Goal: Information Seeking & Learning: Find specific fact

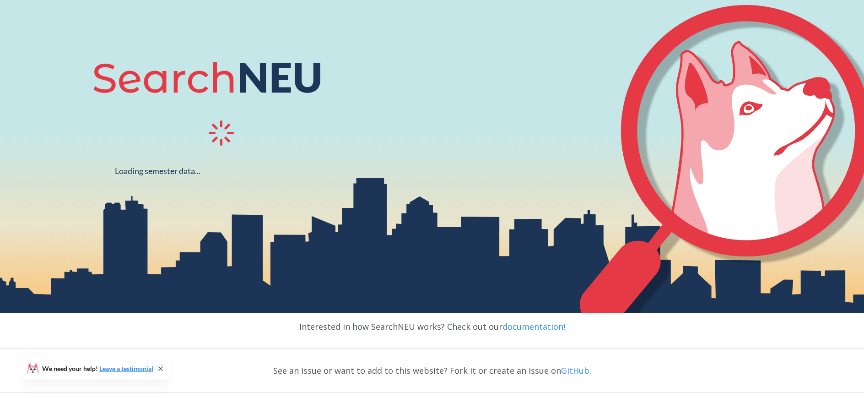
scroll to position [32, 0]
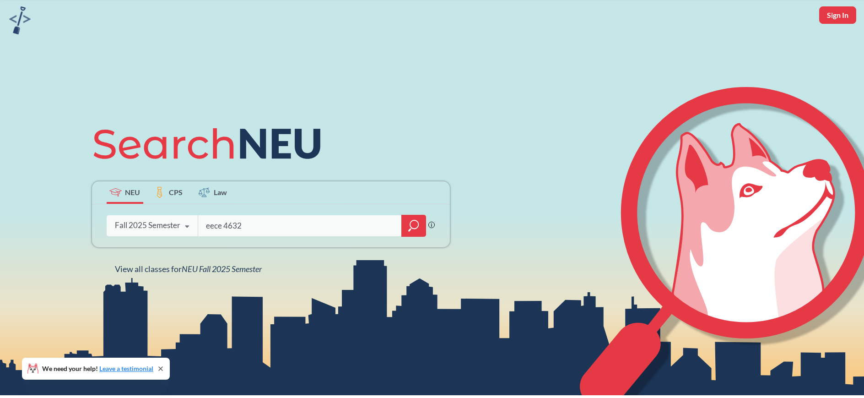
type input "eece 4632"
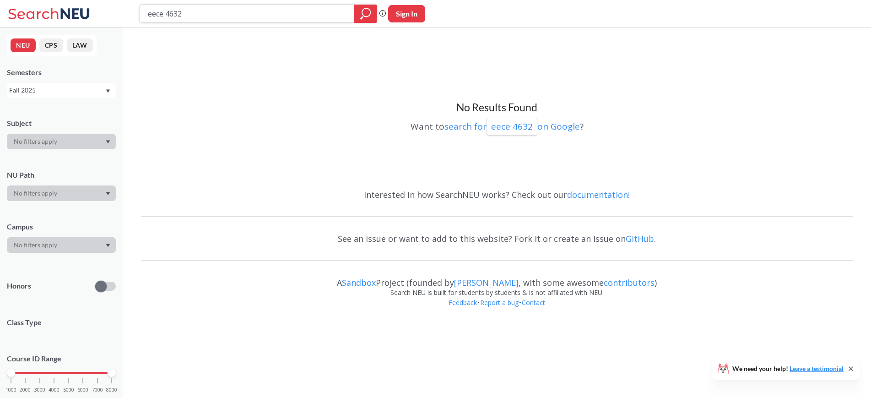
drag, startPoint x: 191, startPoint y: 13, endPoint x: 163, endPoint y: 19, distance: 28.6
click at [163, 19] on input "eece 4632" at bounding box center [247, 14] width 201 height 16
type input "eece"
click at [359, 9] on div at bounding box center [365, 14] width 23 height 18
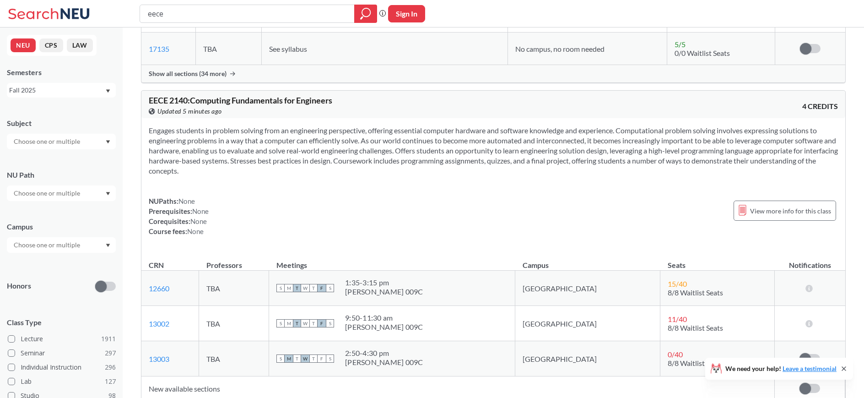
scroll to position [6160, 0]
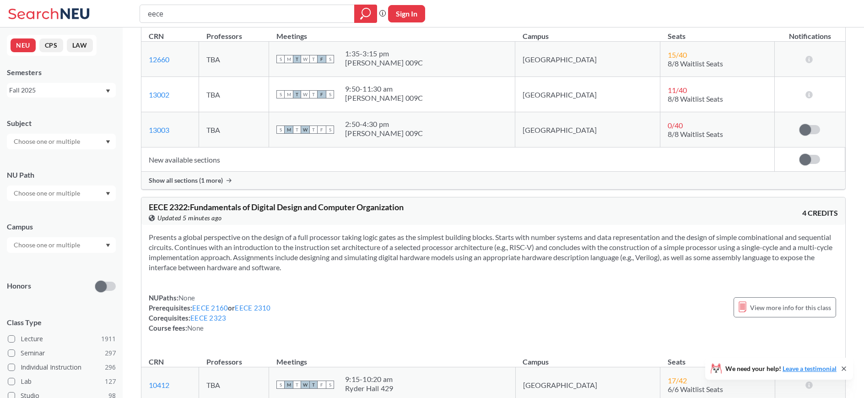
click at [101, 146] on div at bounding box center [61, 142] width 109 height 16
click at [101, 143] on div at bounding box center [61, 142] width 109 height 16
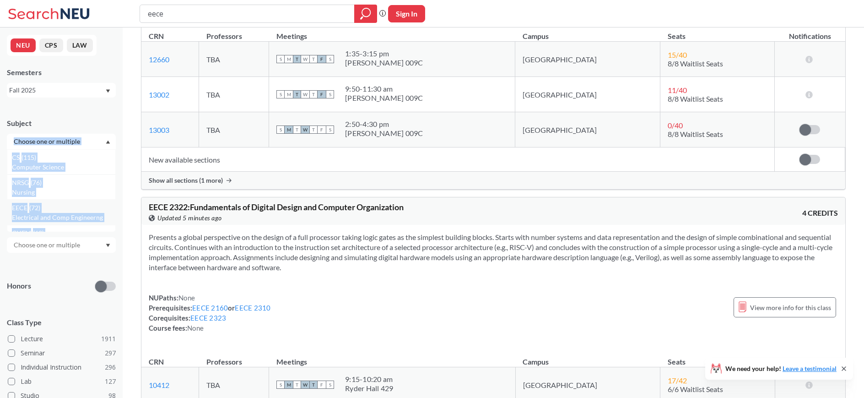
click at [78, 214] on p "Electrical and Comp Engineerng" at bounding box center [63, 217] width 103 height 9
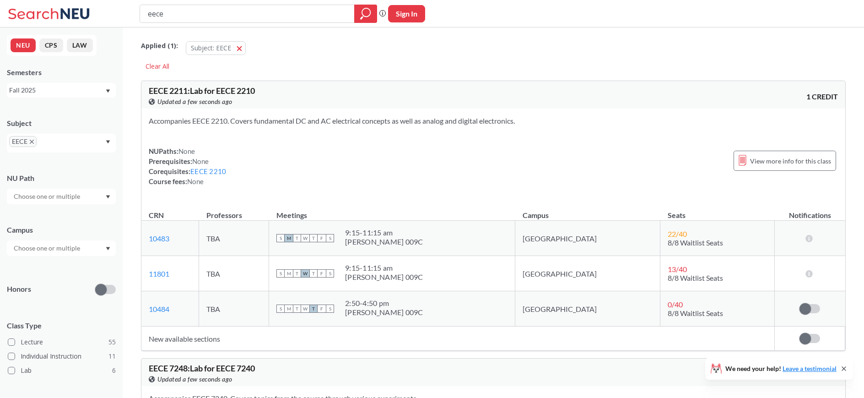
drag, startPoint x: 205, startPoint y: 27, endPoint x: 106, endPoint y: 28, distance: 99.3
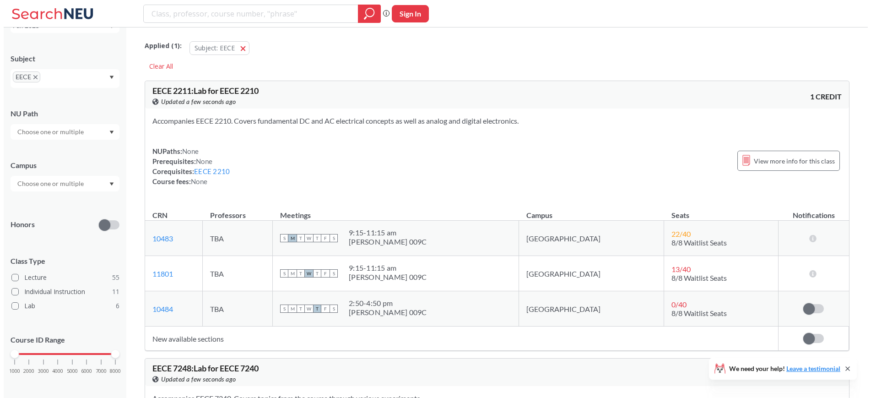
scroll to position [70, 0]
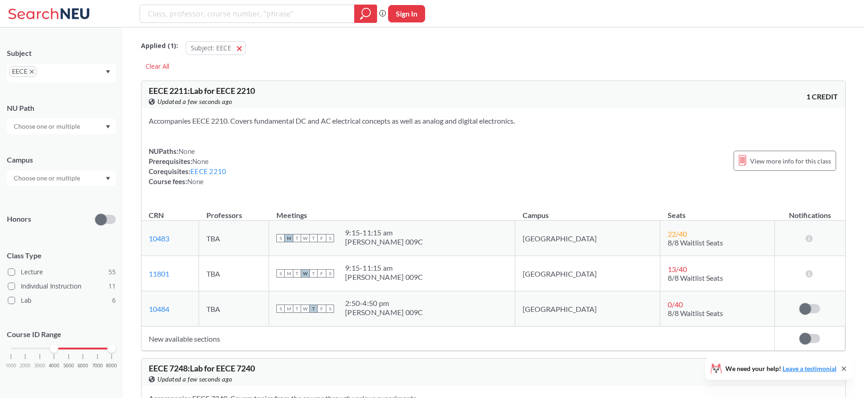
drag, startPoint x: 11, startPoint y: 349, endPoint x: 50, endPoint y: 351, distance: 39.4
click at [50, 351] on div "1000 2000 3000 4000 5000 6000 7000 8000" at bounding box center [61, 348] width 101 height 6
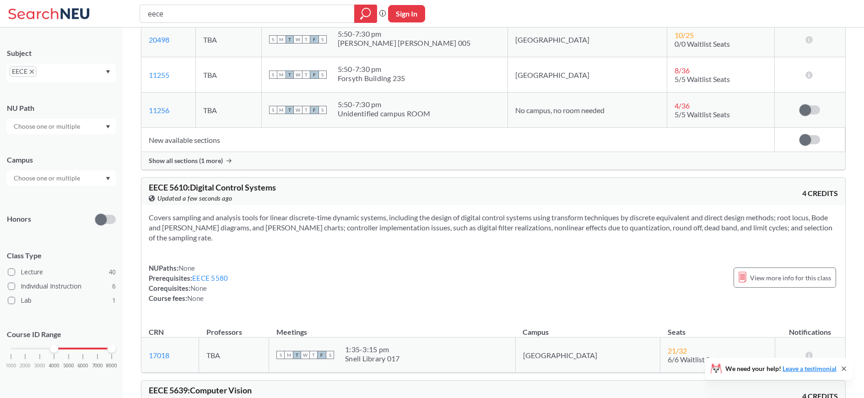
scroll to position [686, 0]
